Goal: Task Accomplishment & Management: Use online tool/utility

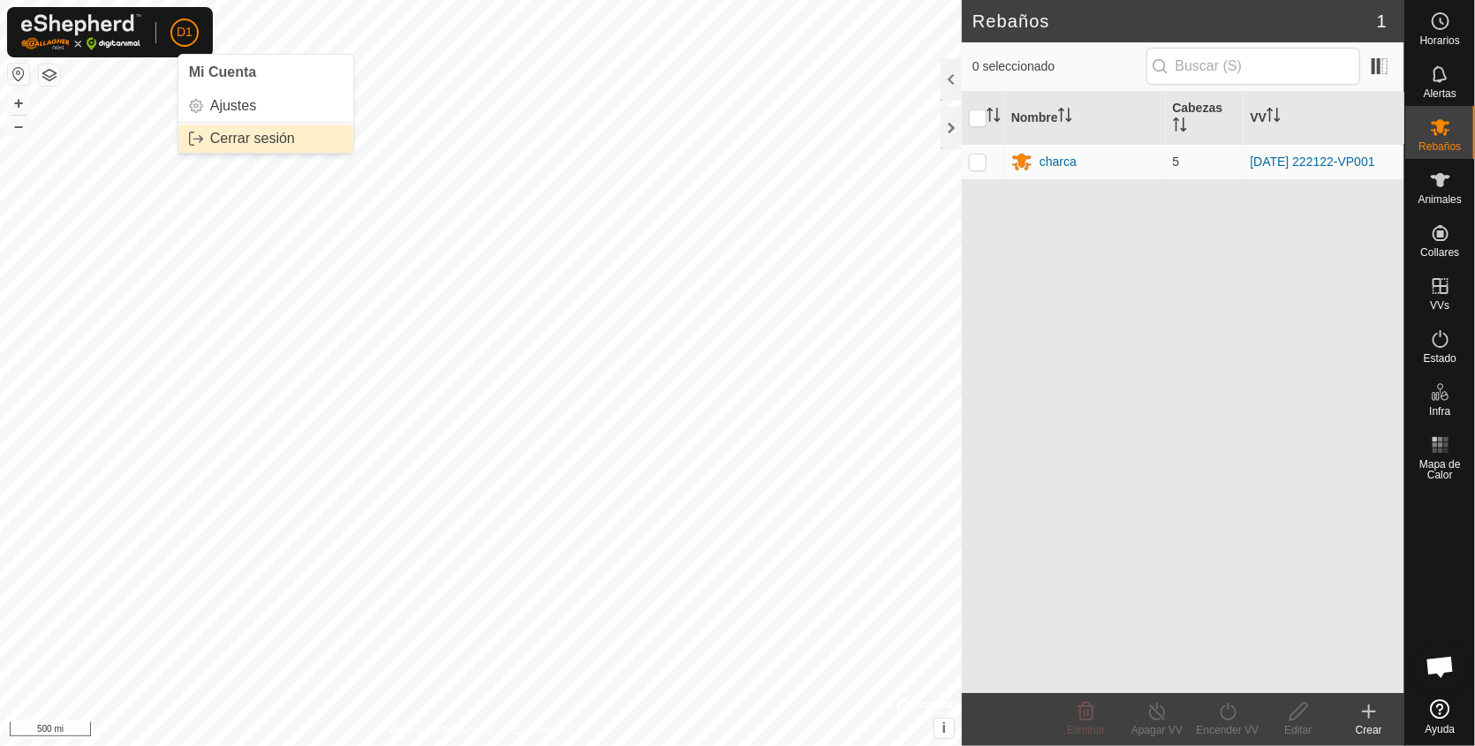
click at [219, 137] on link "Cerrar sesión" at bounding box center [265, 139] width 175 height 28
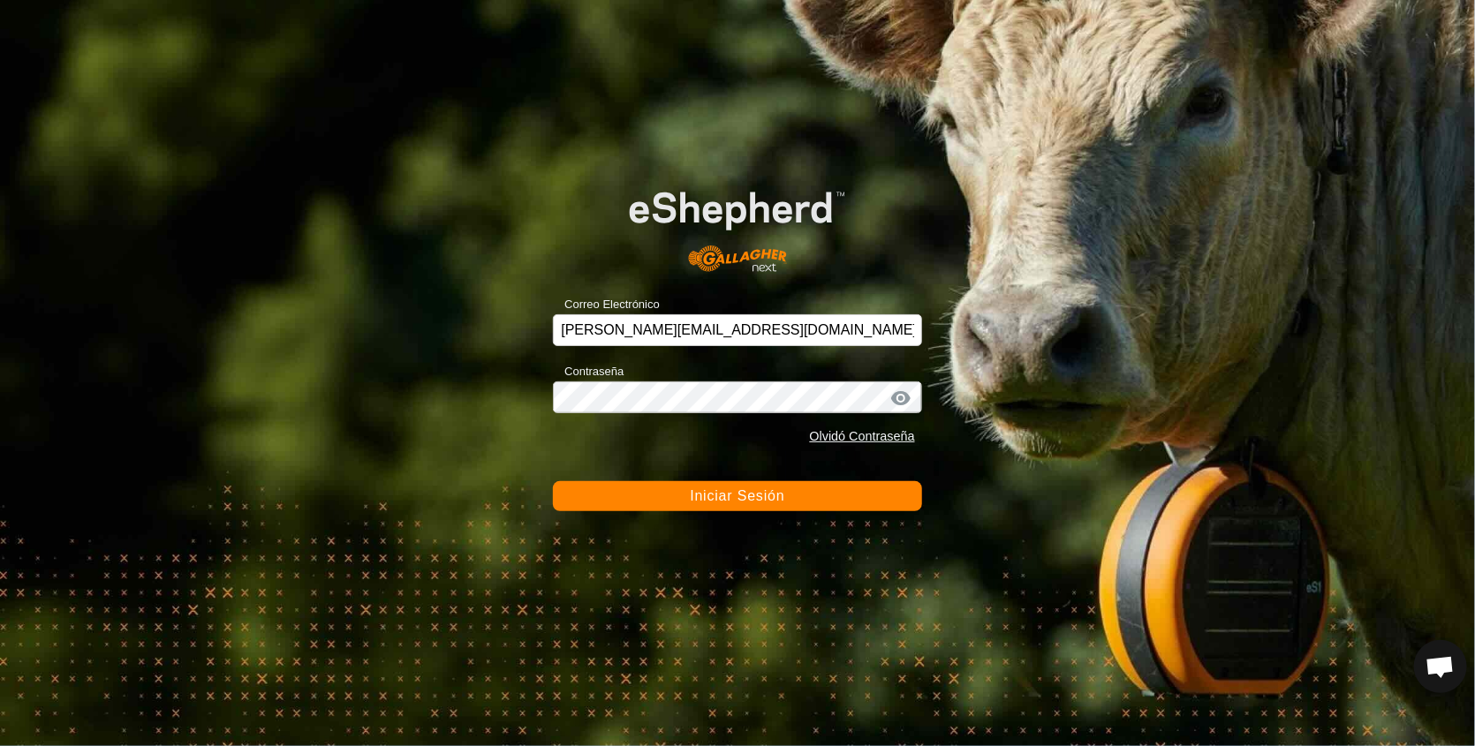
click at [758, 497] on span "Iniciar Sesión" at bounding box center [737, 495] width 94 height 15
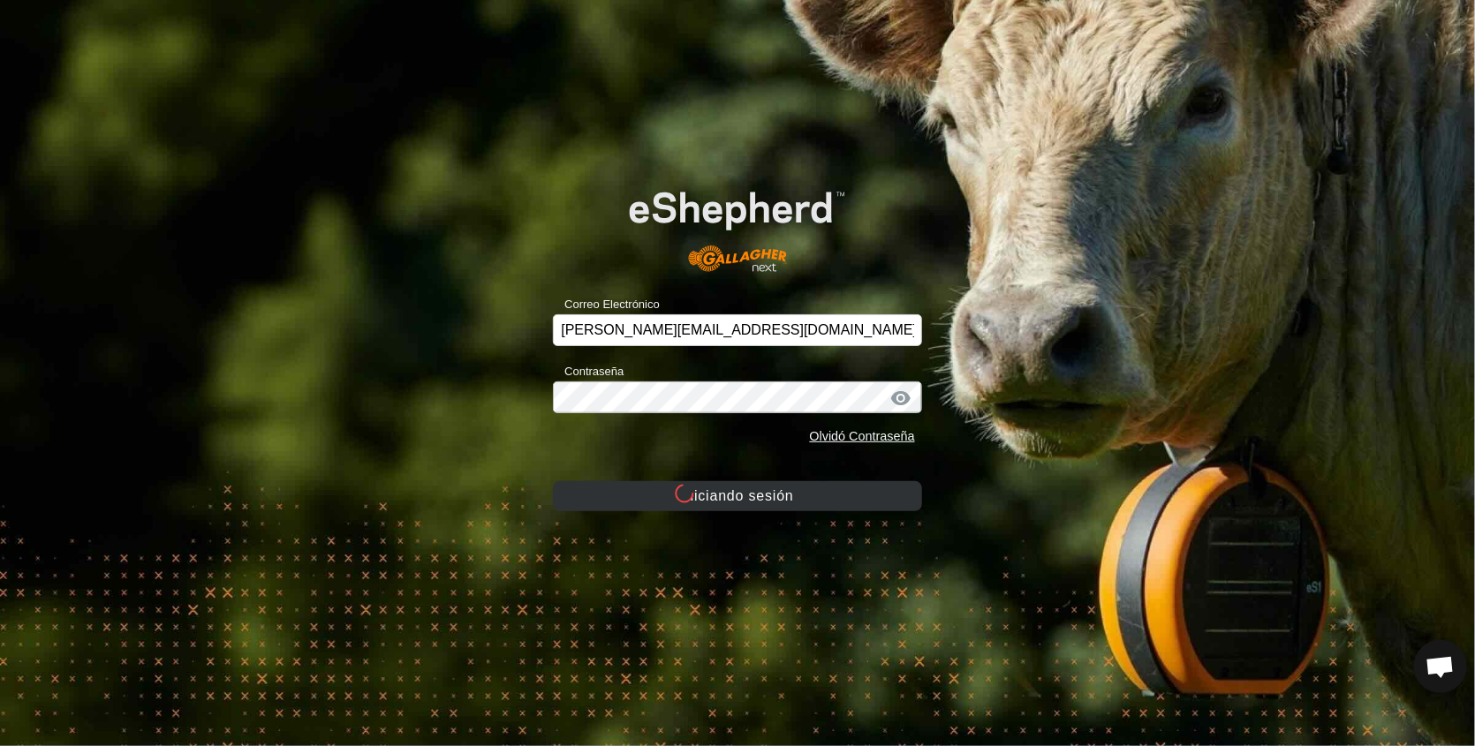
click at [758, 497] on button "Iniciando sesión" at bounding box center [737, 496] width 369 height 30
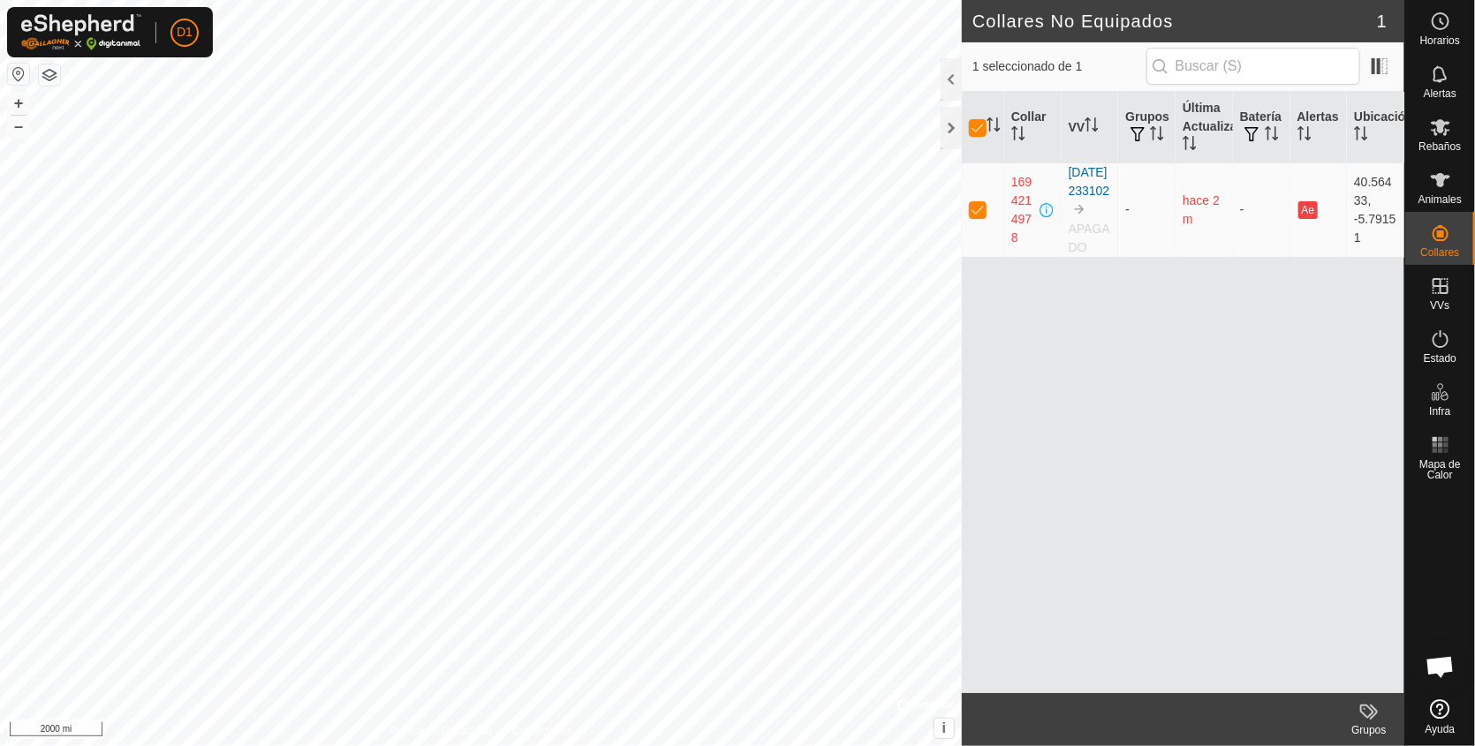
checkbox input "false"
click at [675, 0] on html "D1 Horarios Alertas Rebaños Animales Collares VVs Estado Infra Mapa de Calor Ay…" at bounding box center [737, 373] width 1475 height 746
click at [948, 125] on div at bounding box center [951, 128] width 21 height 42
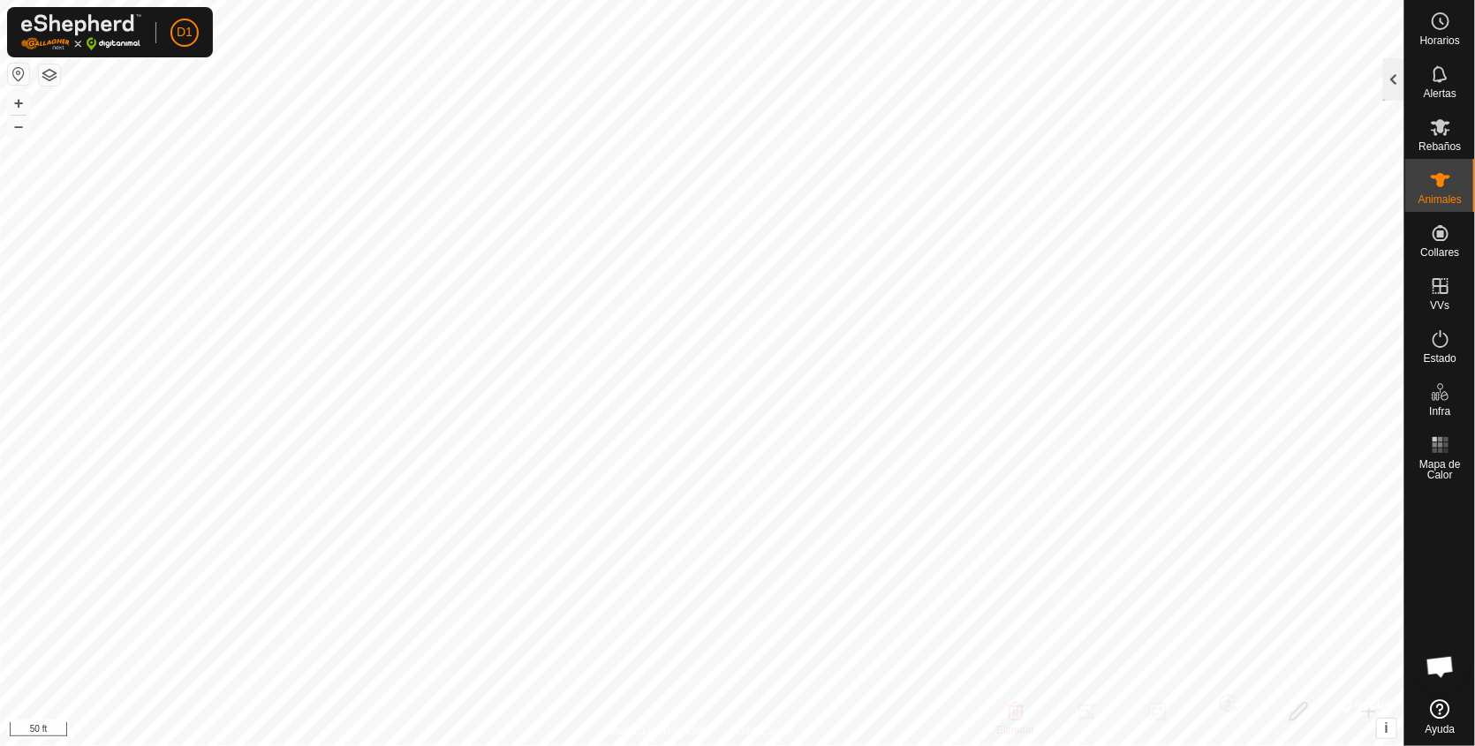
click at [1386, 88] on div at bounding box center [1393, 79] width 21 height 42
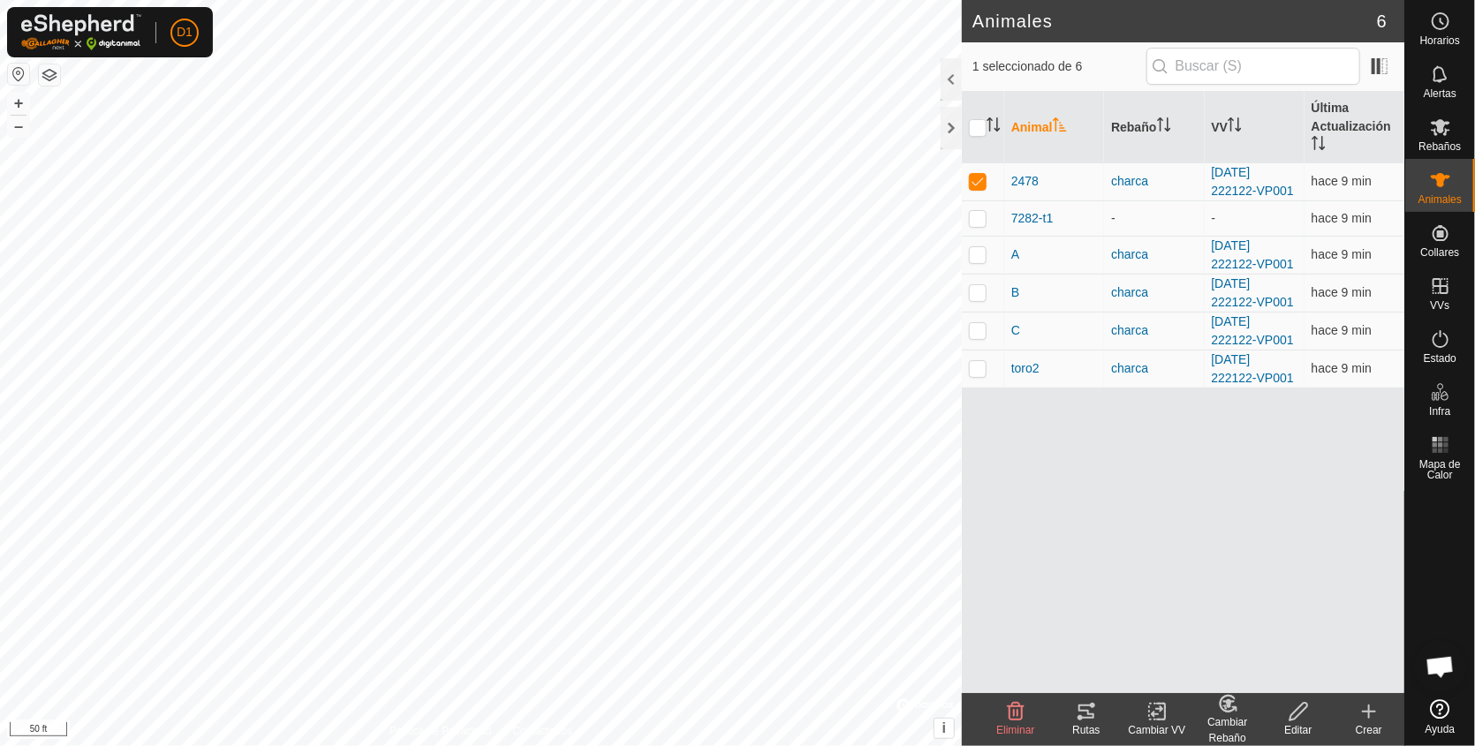
click at [1078, 723] on div "Rutas" at bounding box center [1086, 730] width 71 height 16
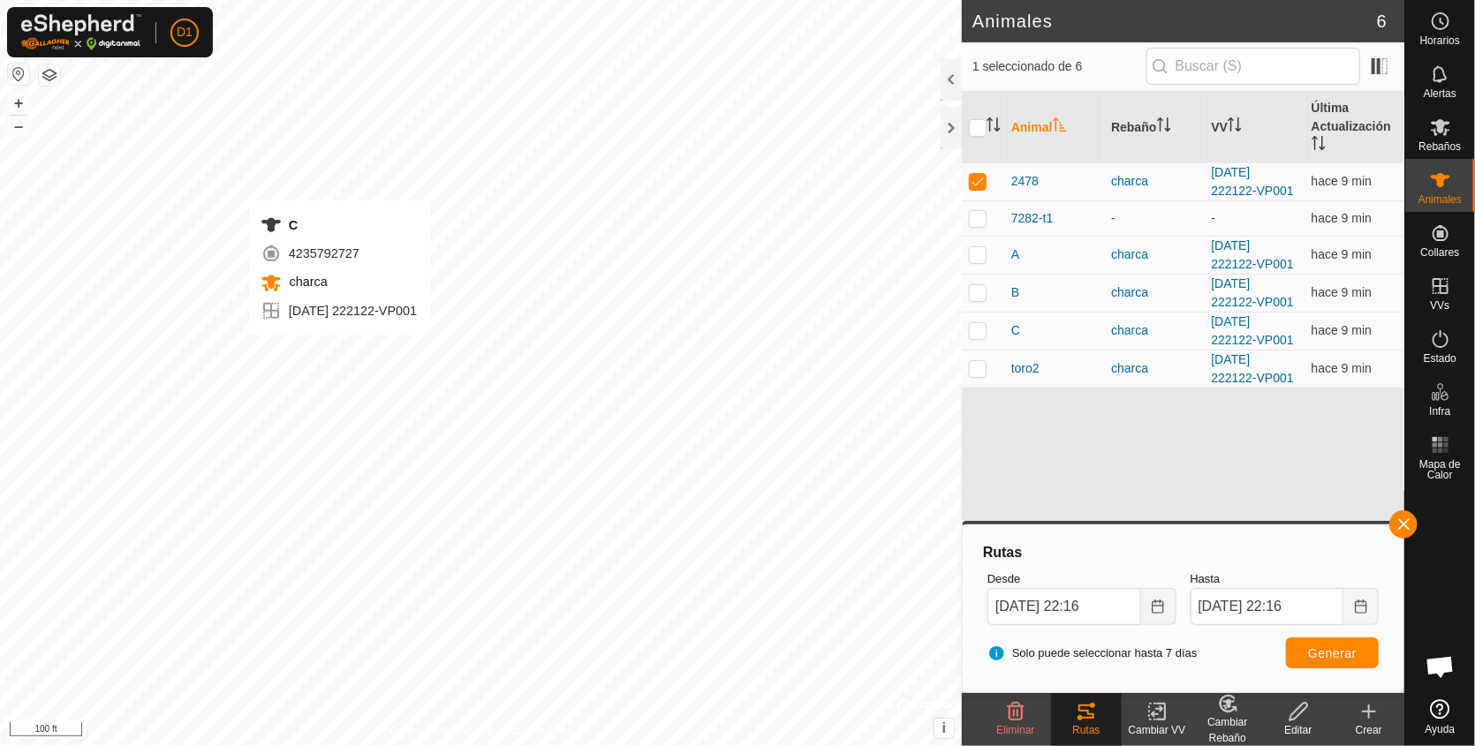
checkbox input "false"
checkbox input "true"
click at [1331, 654] on span "Generar" at bounding box center [1332, 653] width 49 height 14
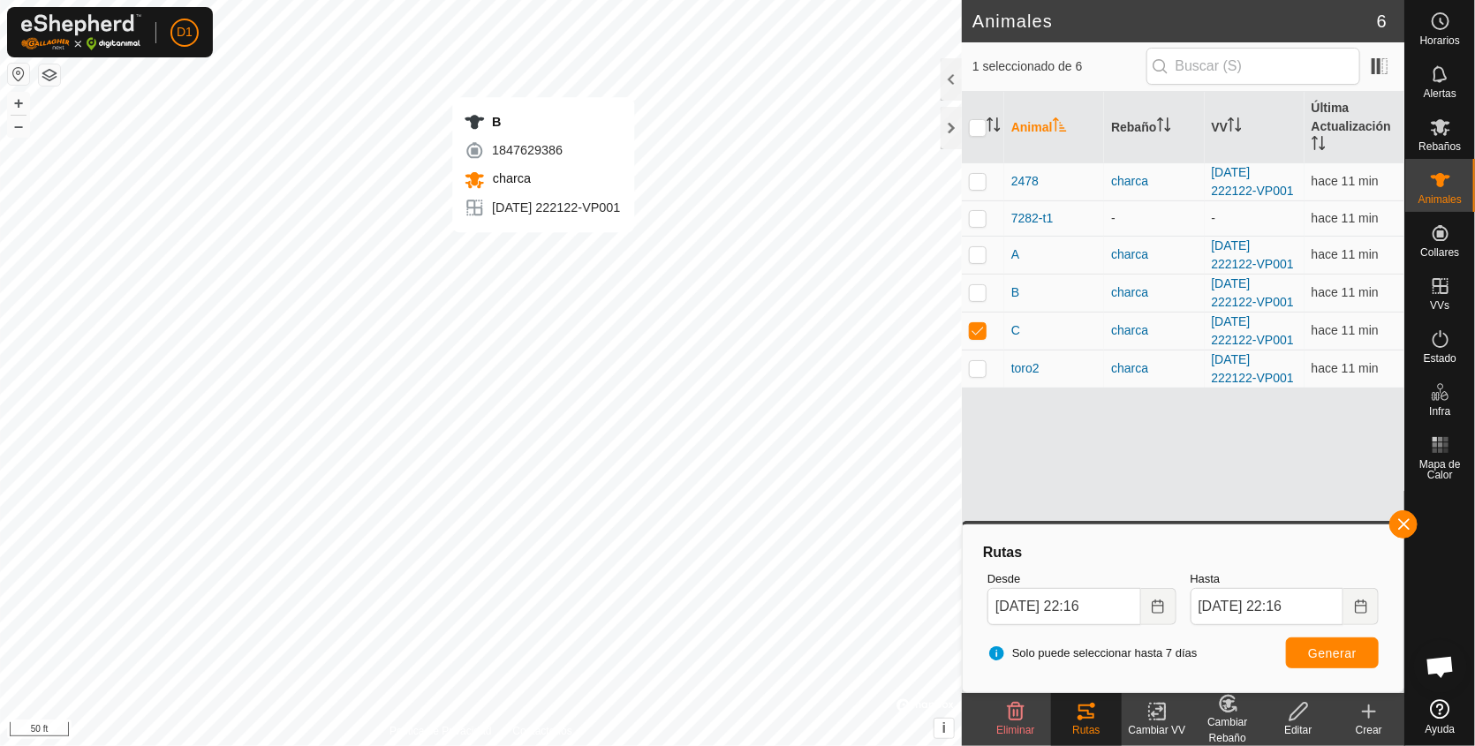
checkbox input "true"
checkbox input "false"
click at [1342, 651] on span "Generar" at bounding box center [1332, 653] width 49 height 14
click at [974, 294] on p-checkbox at bounding box center [978, 292] width 18 height 14
checkbox input "false"
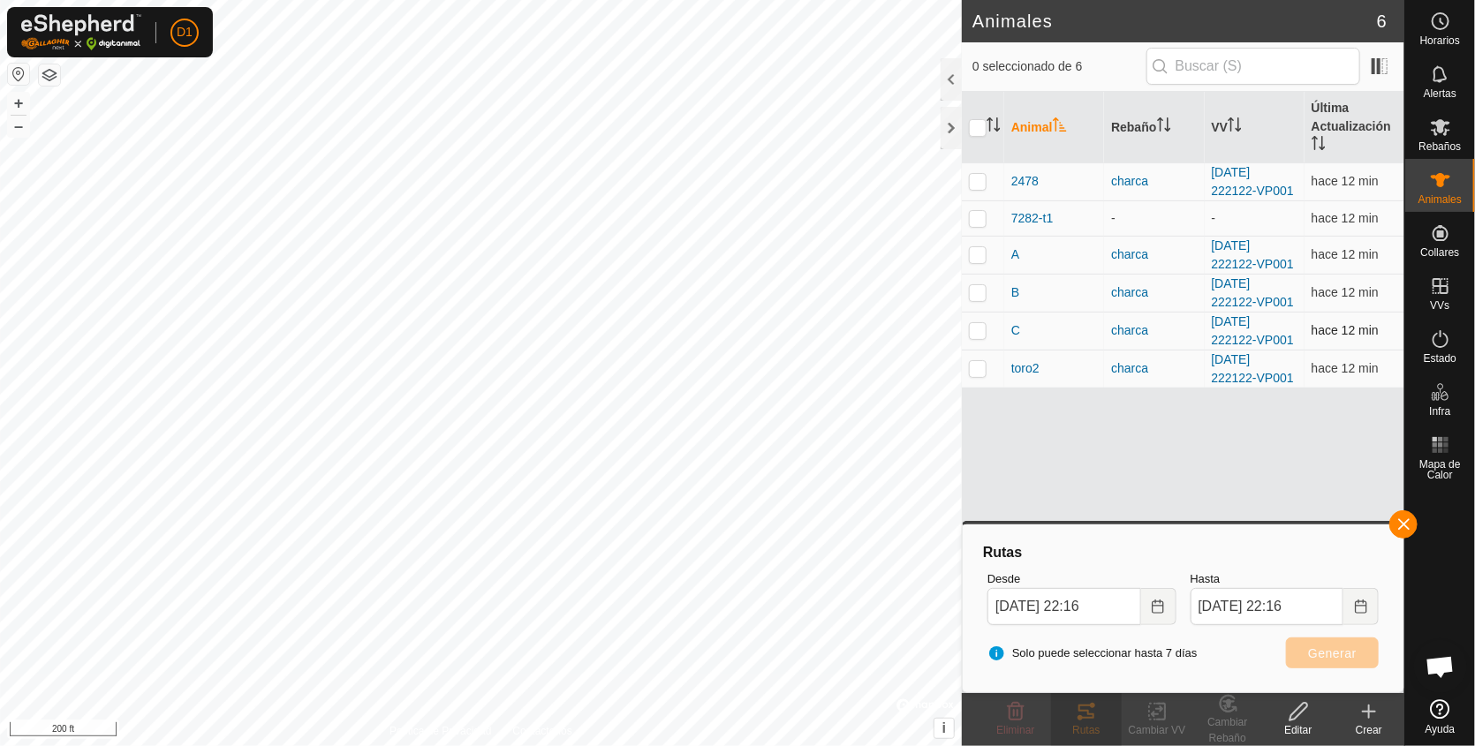
click at [981, 328] on p-checkbox at bounding box center [978, 330] width 18 height 14
click at [977, 329] on p-checkbox at bounding box center [978, 330] width 18 height 14
checkbox input "false"
click at [981, 365] on p-checkbox at bounding box center [978, 368] width 18 height 14
click at [1311, 654] on span "Generar" at bounding box center [1332, 653] width 49 height 14
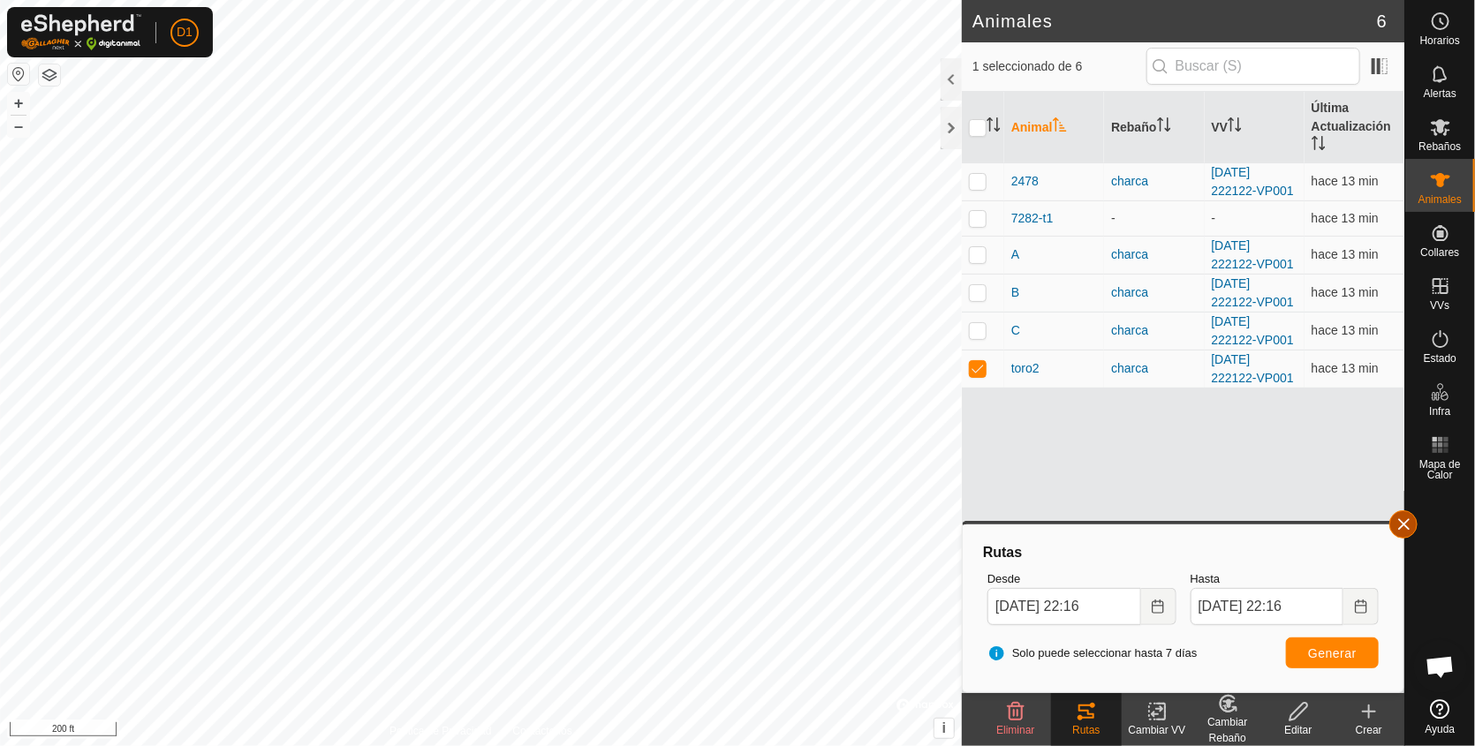
click at [1401, 525] on button "button" at bounding box center [1403, 524] width 28 height 28
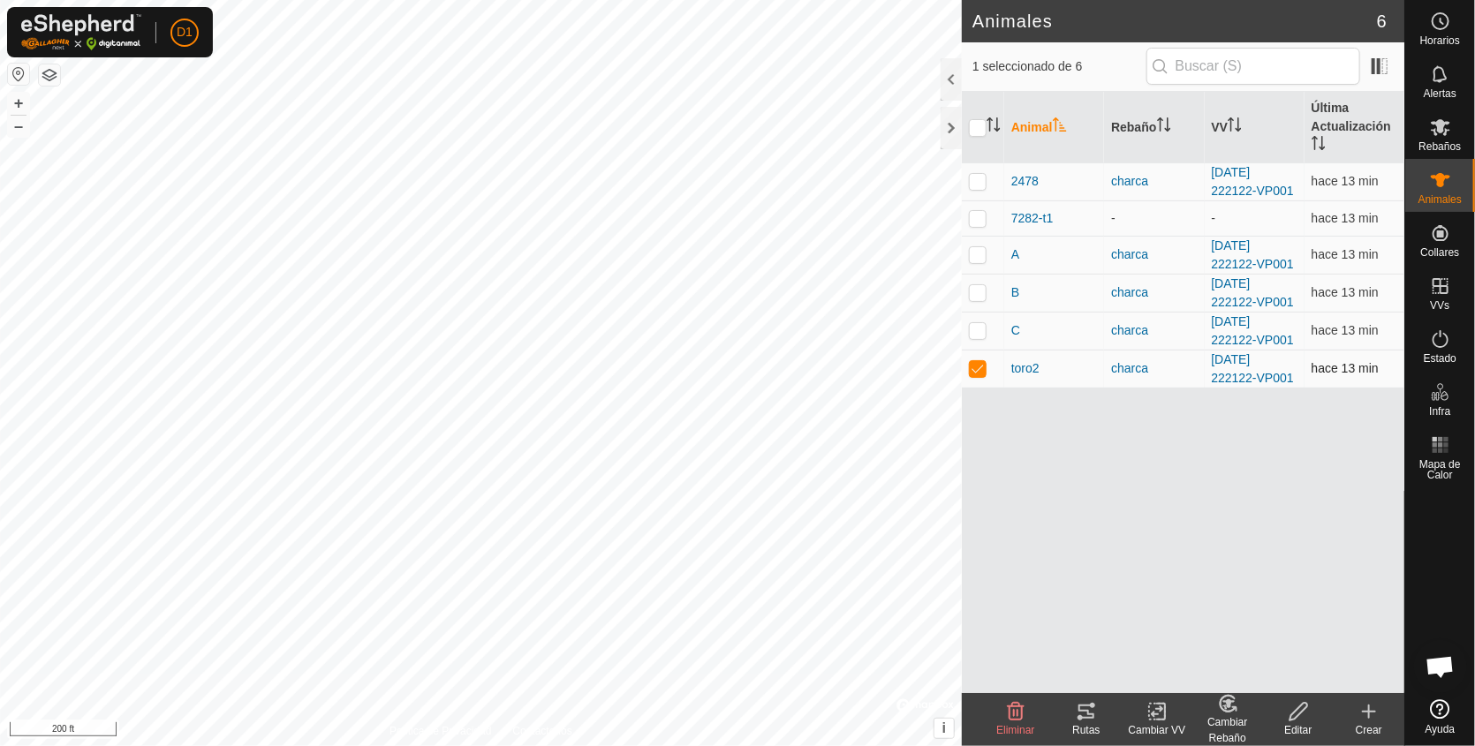
click at [982, 363] on p-checkbox at bounding box center [978, 368] width 18 height 14
checkbox input "false"
click at [962, 395] on div "Animales 6 0 seleccionado de 6 Animal Rebaño VV Última Actualización 2478 charc…" at bounding box center [702, 373] width 1404 height 746
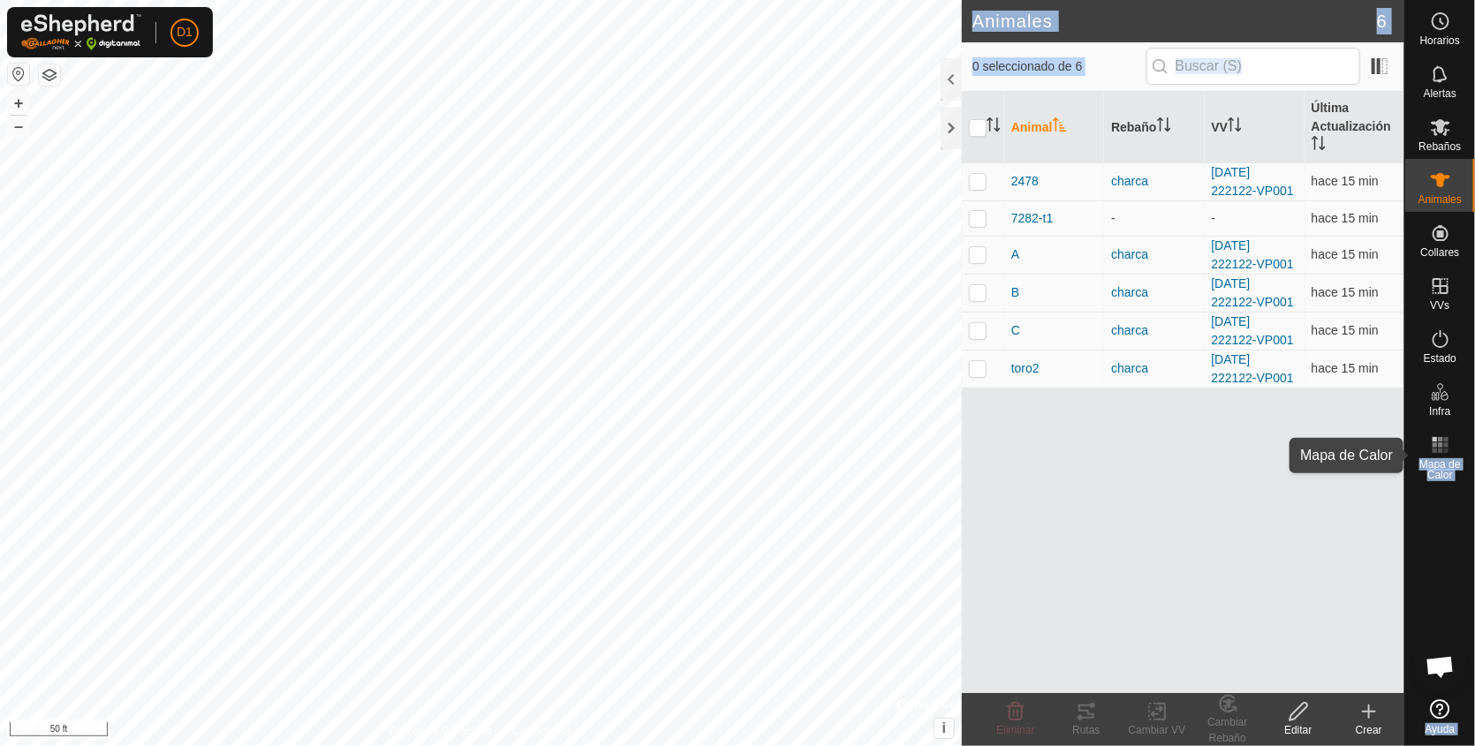
drag, startPoint x: 962, startPoint y: 395, endPoint x: 1449, endPoint y: 437, distance: 489.3
click at [1449, 437] on div "Horarios Alertas Rebaños Animales Collares VVs Estado Infra Mapa de Calor Ayuda…" at bounding box center [737, 373] width 1475 height 746
click at [993, 412] on div "Animales 6 0 seleccionado de 6 Animal Rebaño VV Última Actualización 2478 charc…" at bounding box center [702, 373] width 1404 height 746
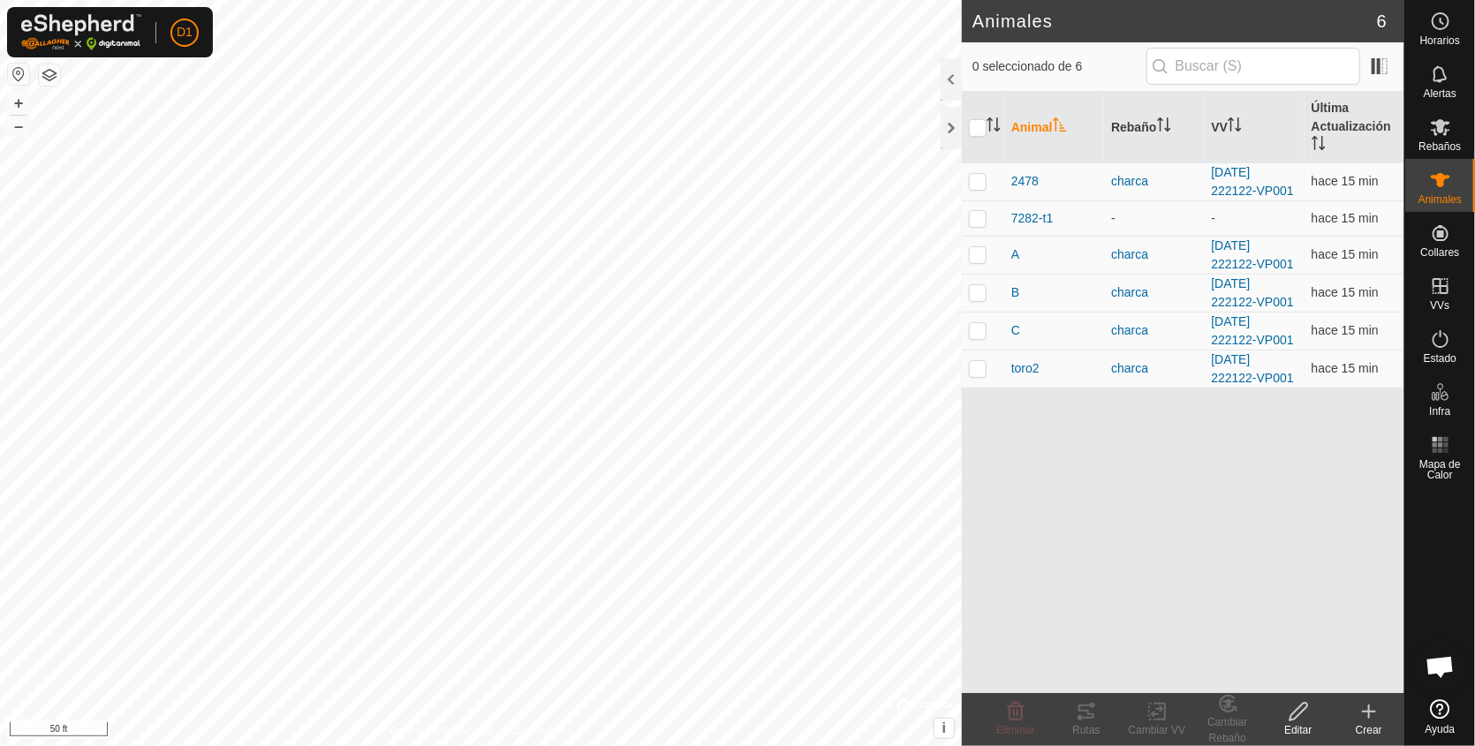
click at [1236, 518] on div "Animal Rebaño VV Última Actualización 2478 charca [DATE] 222122-VP001 hace 15 m…" at bounding box center [1183, 392] width 442 height 601
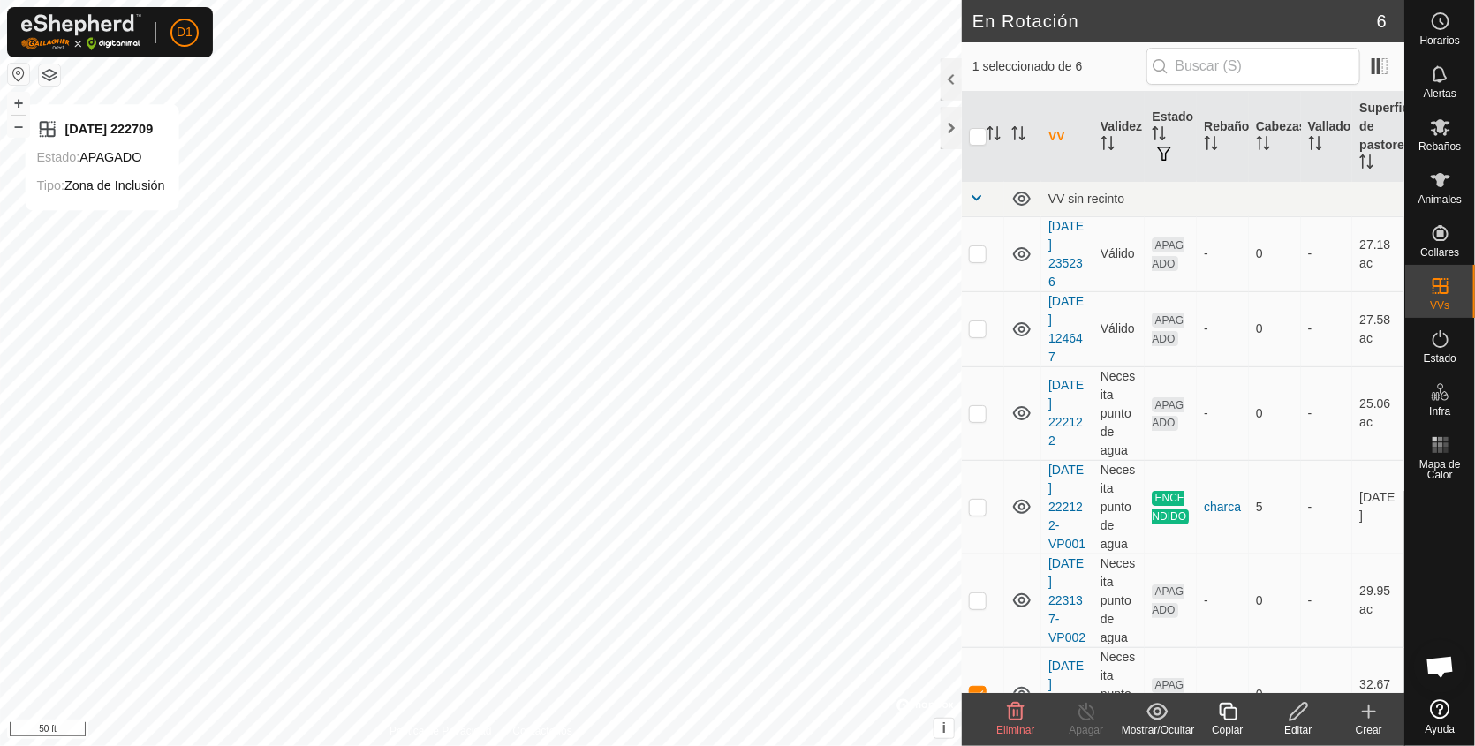
click at [47, 73] on button "button" at bounding box center [49, 74] width 21 height 21
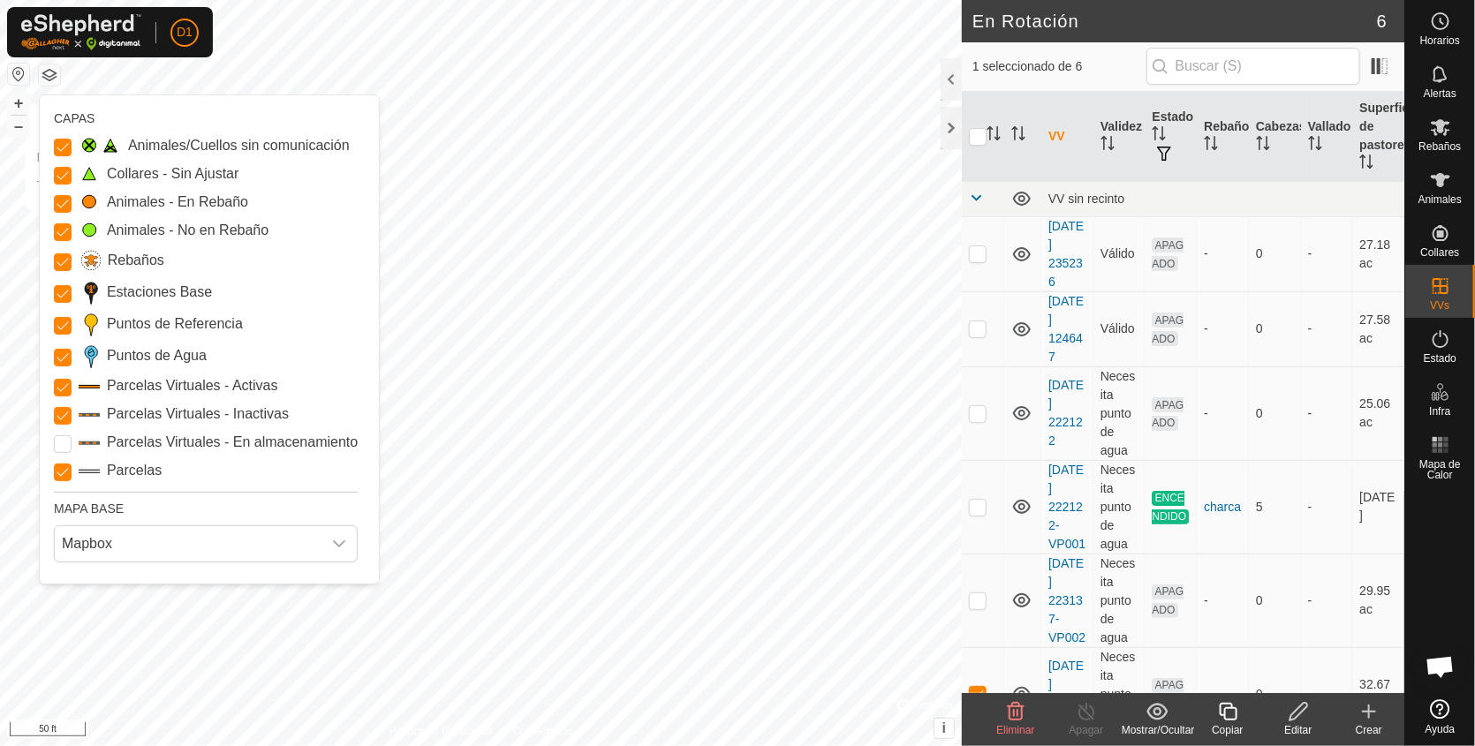
click at [47, 73] on button "button" at bounding box center [49, 74] width 21 height 21
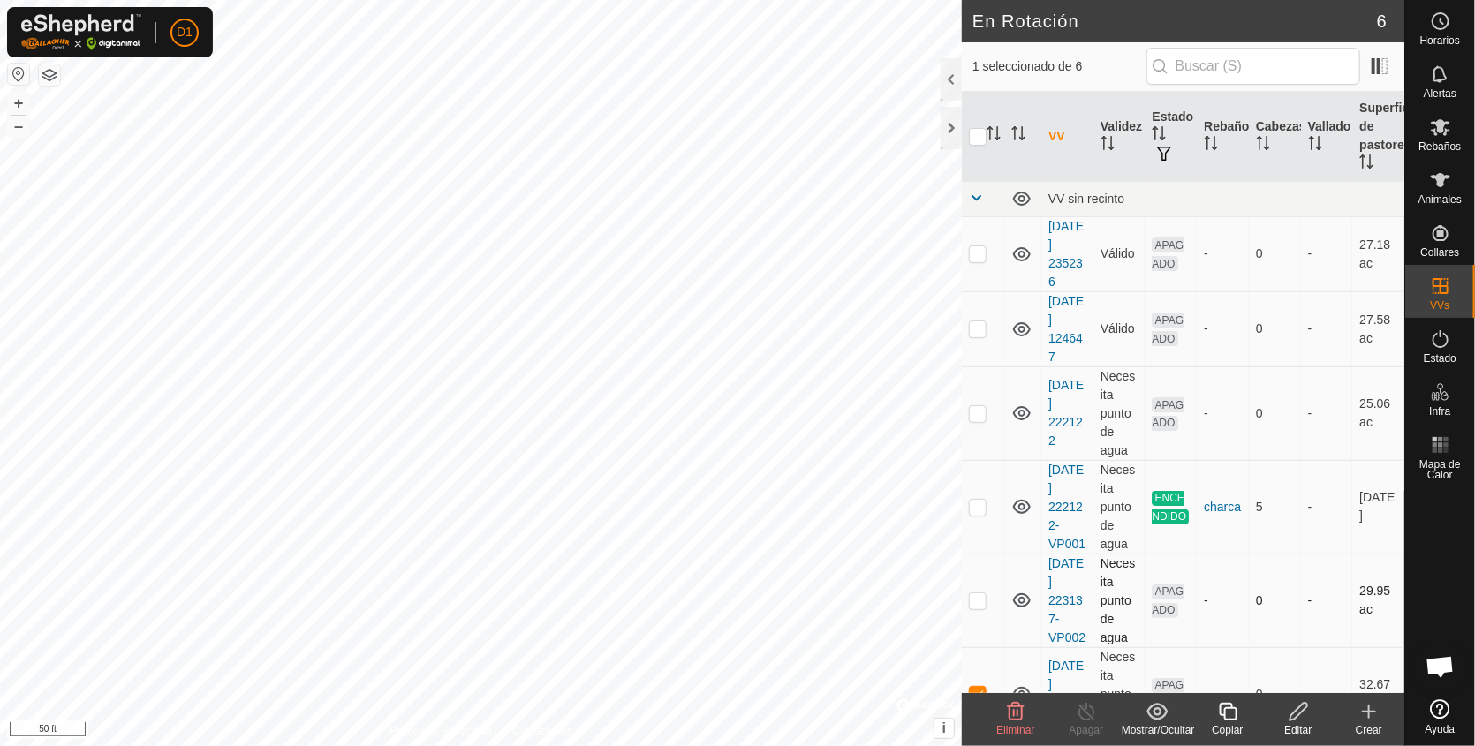
scroll to position [83, 0]
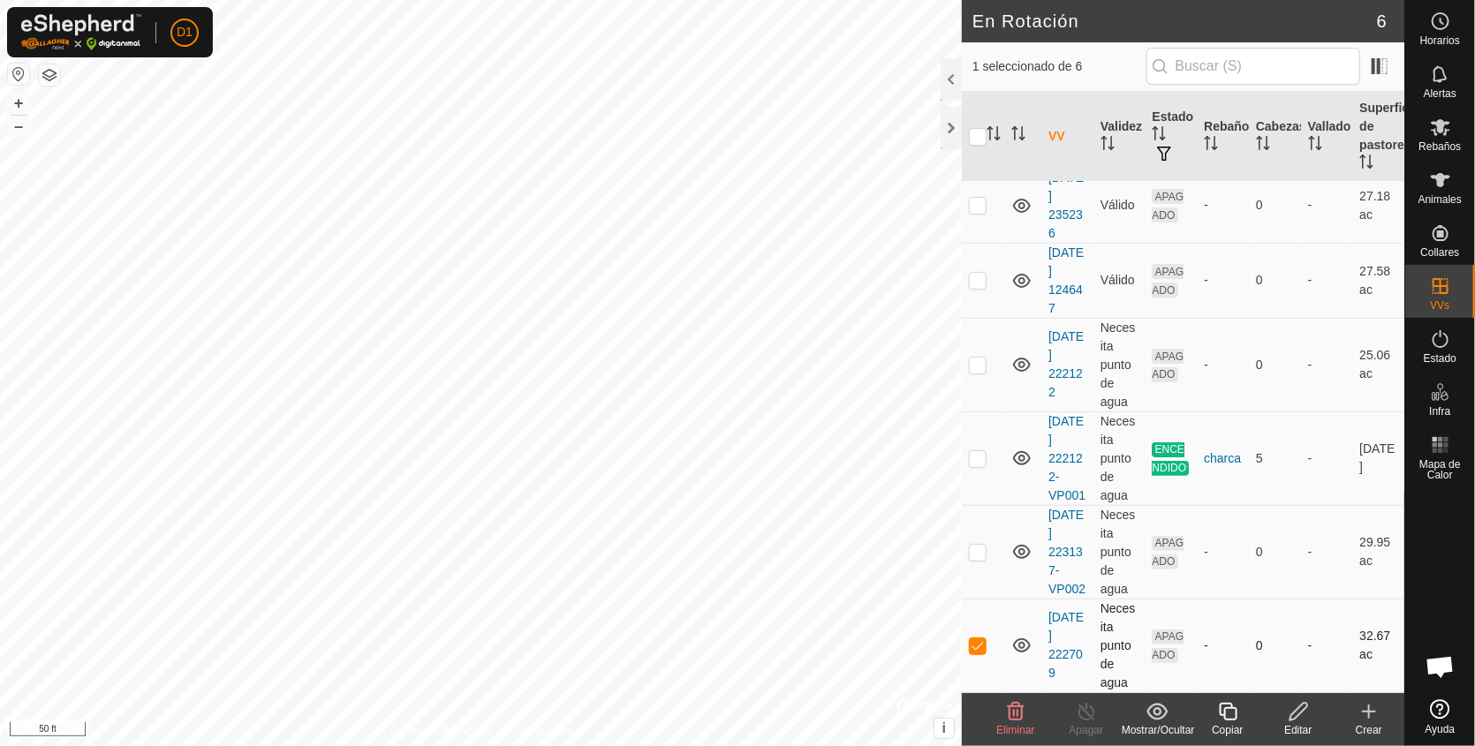
click at [976, 648] on p-checkbox at bounding box center [978, 646] width 18 height 14
checkbox input "false"
